Goal: Find specific page/section: Find specific page/section

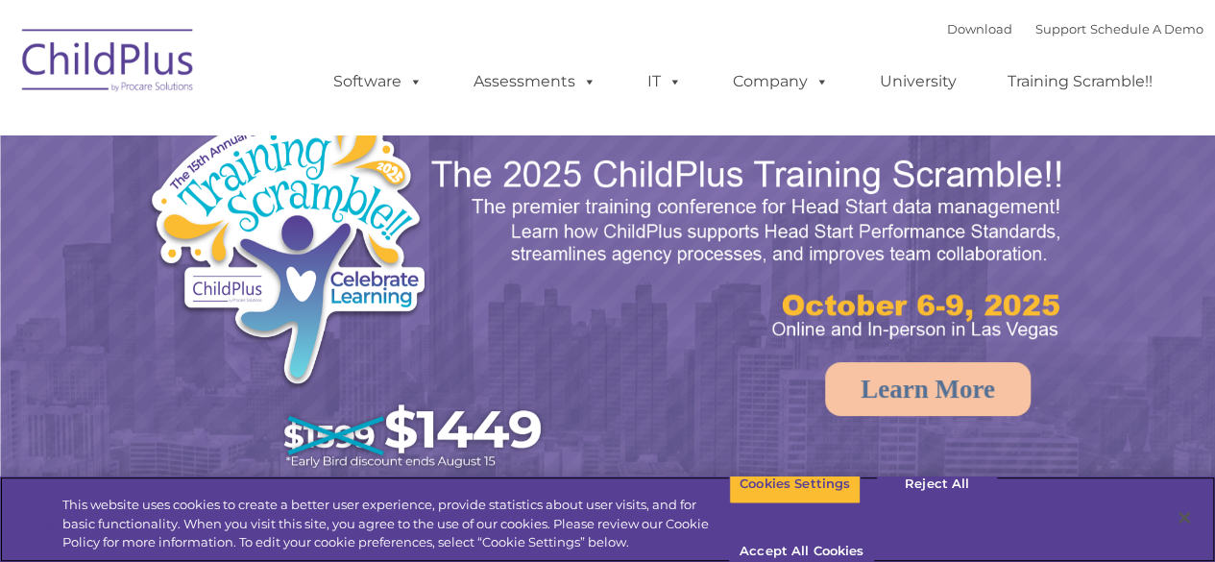
select select "MEDIUM"
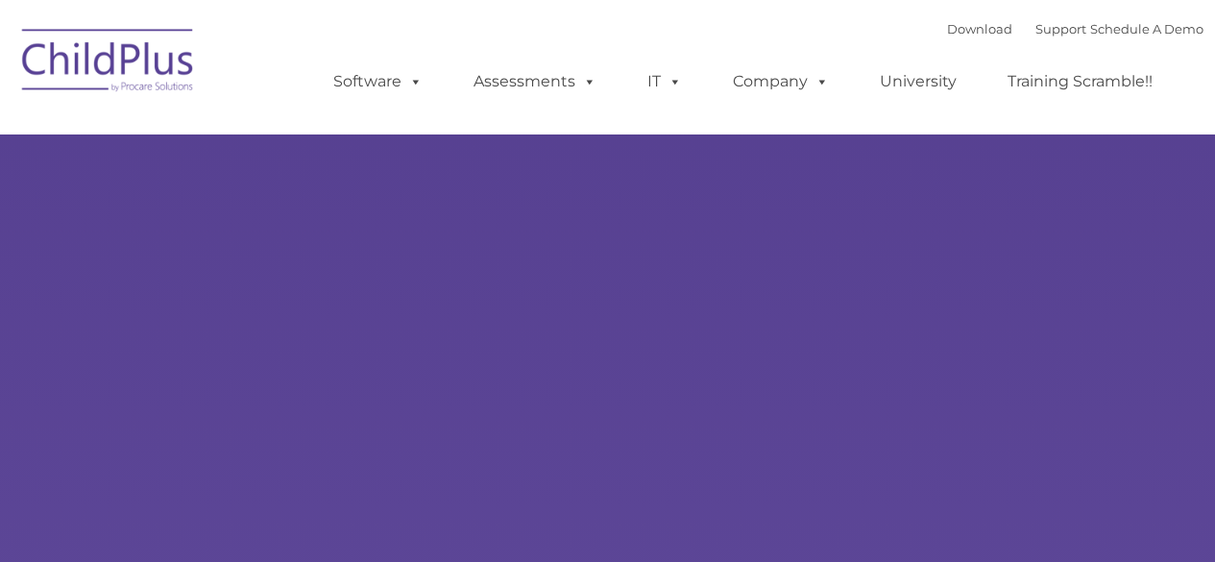
type input ""
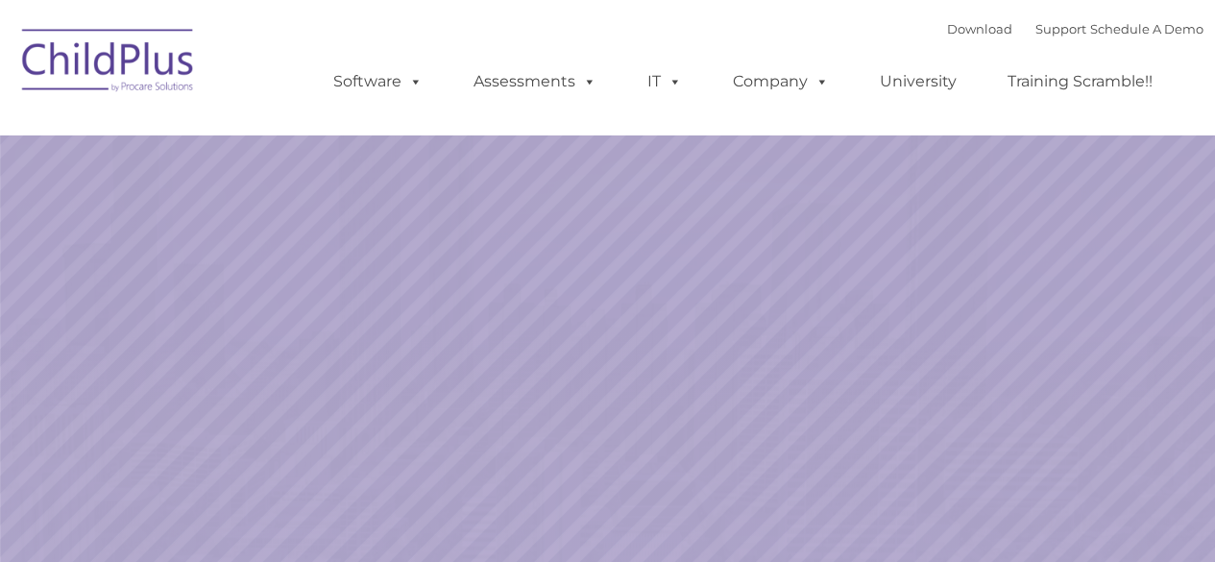
select select "MEDIUM"
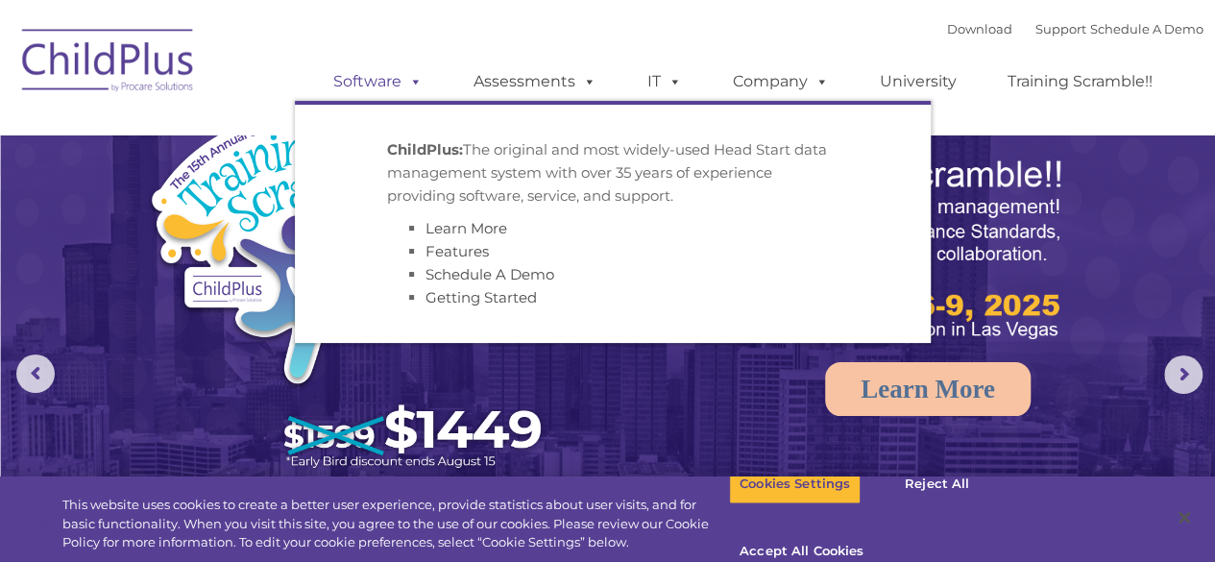
click at [354, 75] on link "Software" at bounding box center [378, 81] width 128 height 38
